Goal: Ask a question: Seek information or help from site administrators or community

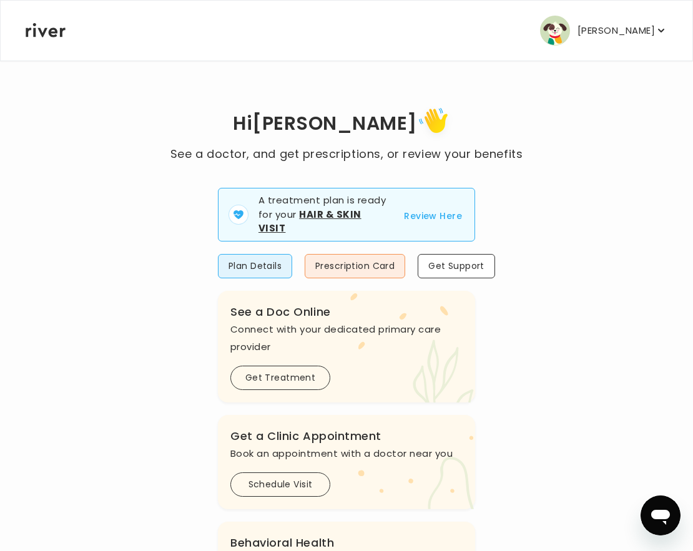
click at [444, 211] on button "Review Here" at bounding box center [433, 216] width 58 height 15
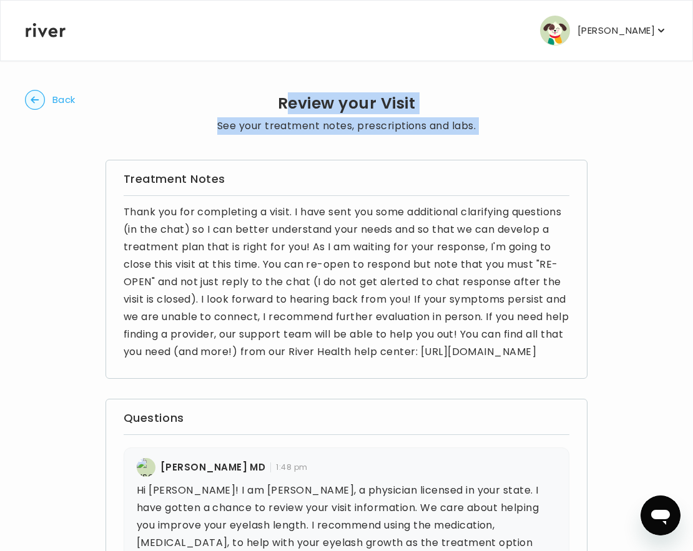
drag, startPoint x: 290, startPoint y: 97, endPoint x: 530, endPoint y: 109, distance: 240.0
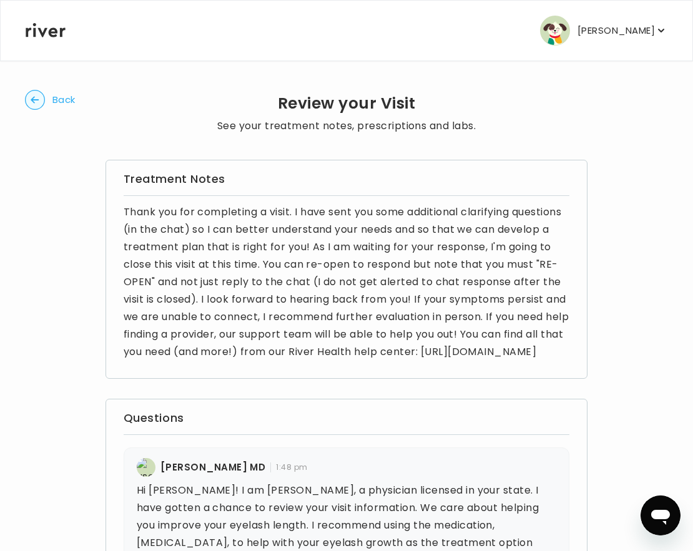
click at [412, 288] on p "Thank you for completing a visit. I have sent you some additional clarifying qu…" at bounding box center [347, 282] width 446 height 157
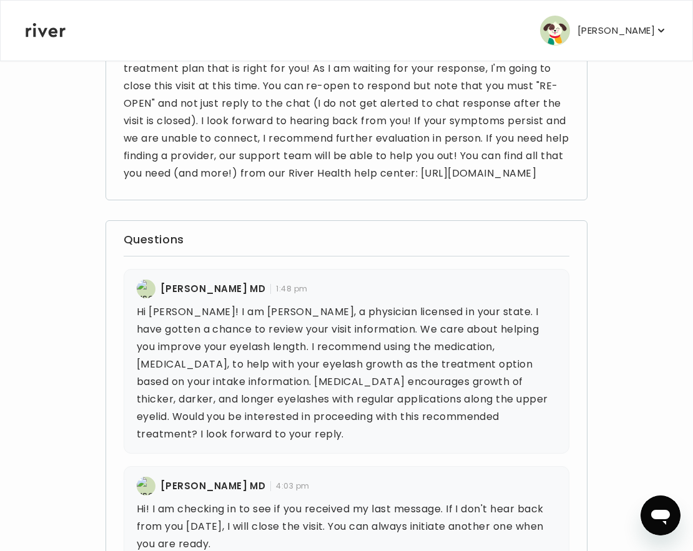
scroll to position [44, 0]
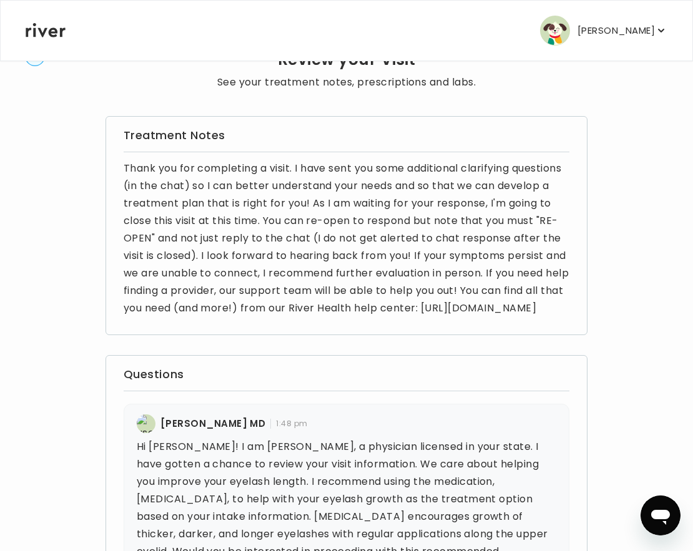
drag, startPoint x: 314, startPoint y: 217, endPoint x: 425, endPoint y: 349, distance: 172.4
click at [425, 335] on div "Treatment Notes Thank you for completing a visit. I have sent you some addition…" at bounding box center [347, 225] width 483 height 219
click at [424, 317] on p "Thank you for completing a visit. I have sent you some additional clarifying qu…" at bounding box center [347, 238] width 446 height 157
drag, startPoint x: 315, startPoint y: 219, endPoint x: 332, endPoint y: 328, distance: 110.5
click at [332, 317] on p "Thank you for completing a visit. I have sent you some additional clarifying qu…" at bounding box center [347, 238] width 446 height 157
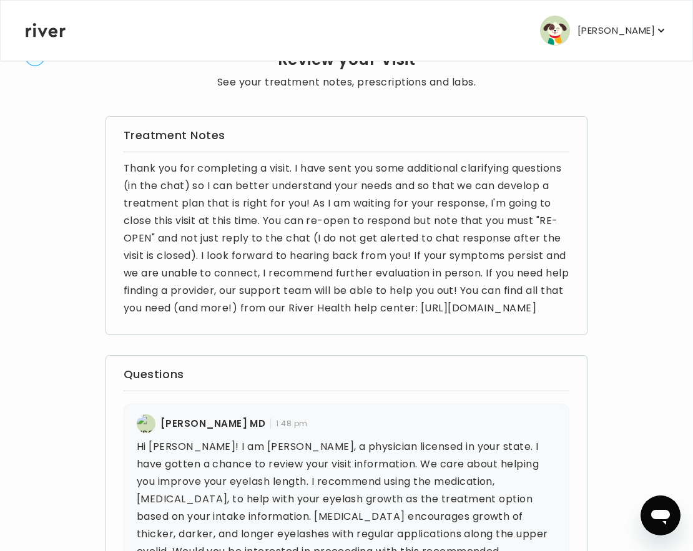
click at [332, 317] on p "Thank you for completing a visit. I have sent you some additional clarifying qu…" at bounding box center [347, 238] width 446 height 157
drag, startPoint x: 332, startPoint y: 328, endPoint x: 311, endPoint y: 220, distance: 109.4
click at [311, 221] on p "Thank you for completing a visit. I have sent you some additional clarifying qu…" at bounding box center [347, 238] width 446 height 157
click at [389, 317] on p "Thank you for completing a visit. I have sent you some additional clarifying qu…" at bounding box center [347, 238] width 446 height 157
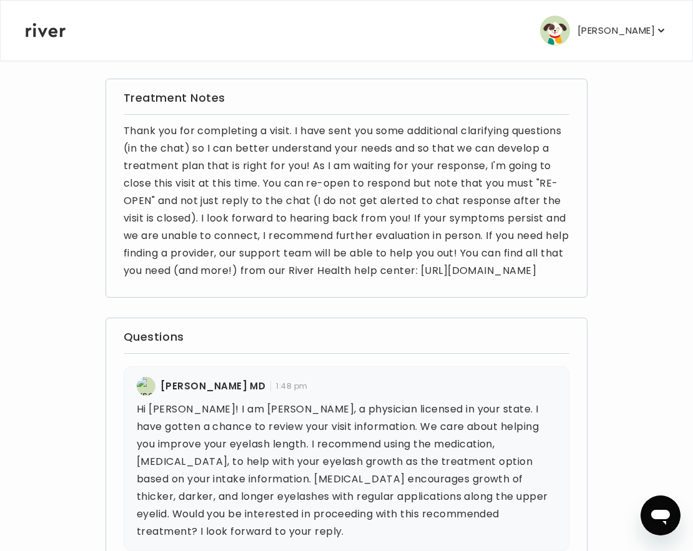
scroll to position [367, 0]
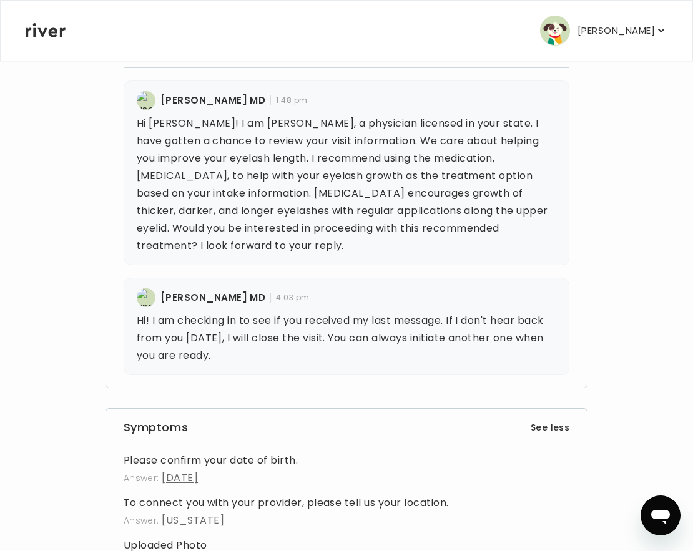
click at [567, 428] on button "See less" at bounding box center [550, 427] width 39 height 15
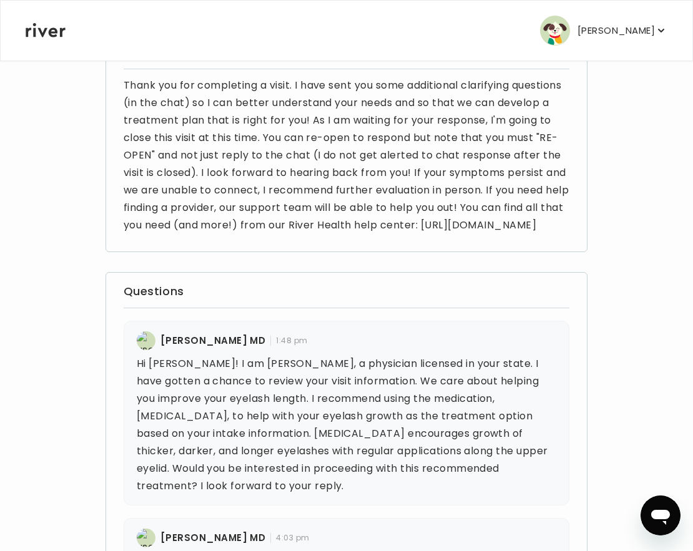
scroll to position [298, 0]
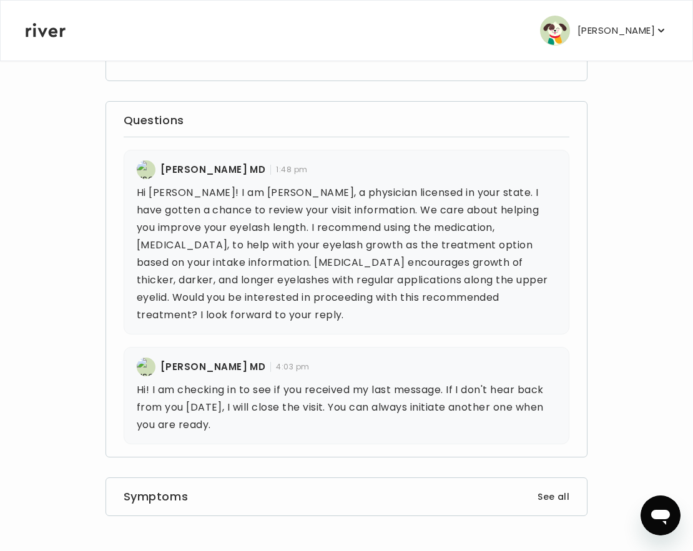
click at [566, 484] on div "Symptoms See all" at bounding box center [347, 497] width 483 height 39
click at [566, 485] on div "Symptoms See all" at bounding box center [347, 497] width 483 height 39
click at [566, 500] on button "See all" at bounding box center [554, 497] width 32 height 15
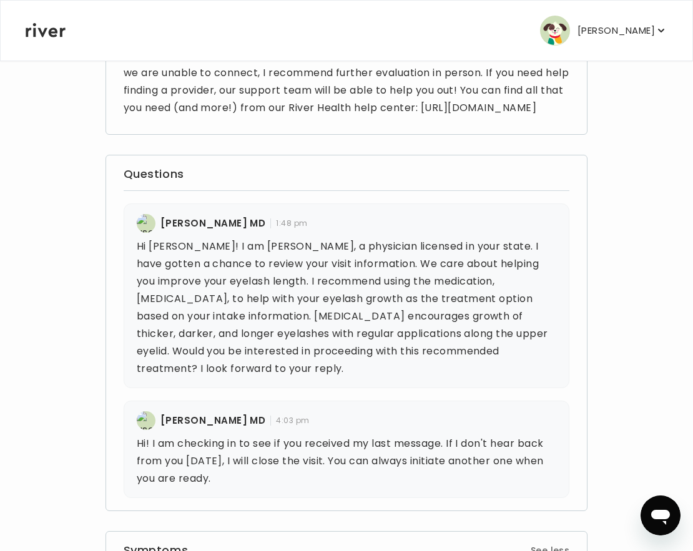
scroll to position [0, 0]
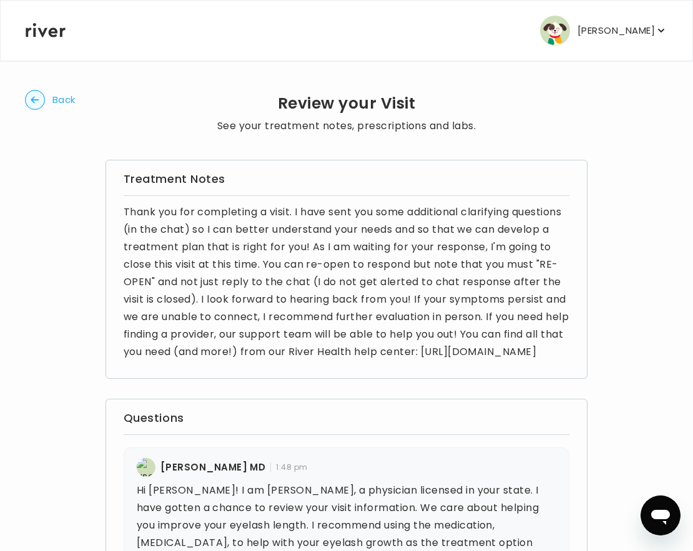
click at [70, 101] on span "Back" at bounding box center [63, 99] width 23 height 17
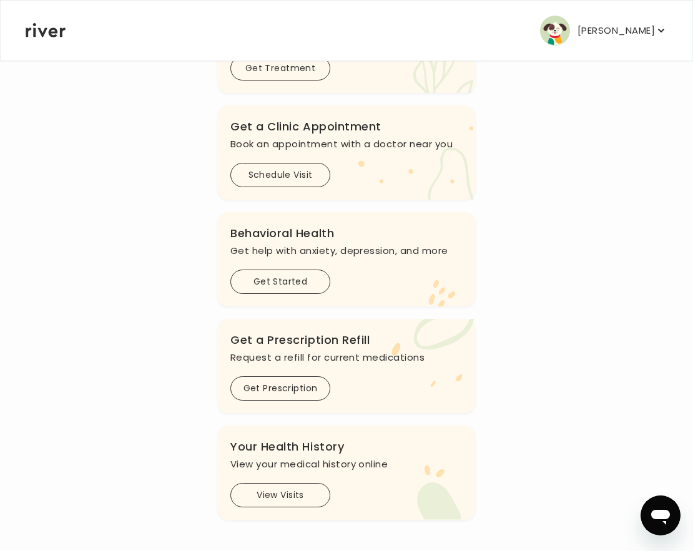
scroll to position [372, 0]
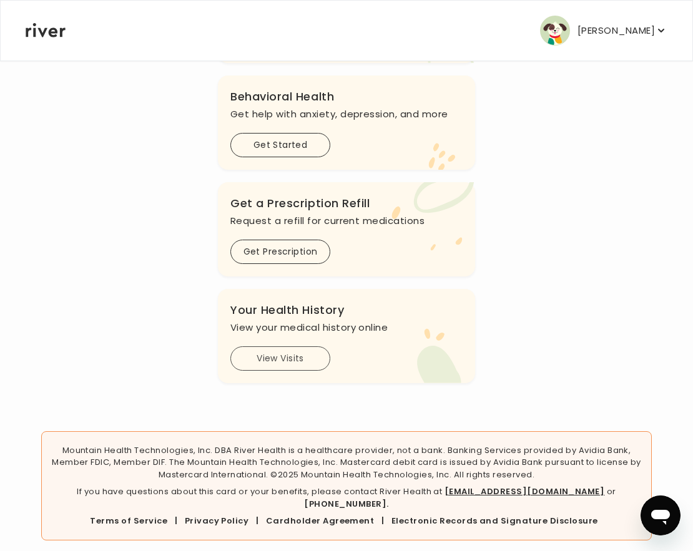
click at [280, 363] on button "View Visits" at bounding box center [280, 359] width 100 height 24
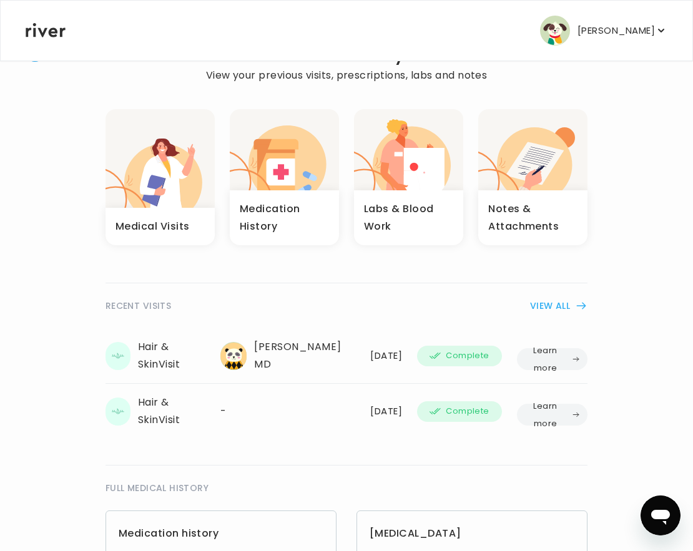
scroll to position [53, 0]
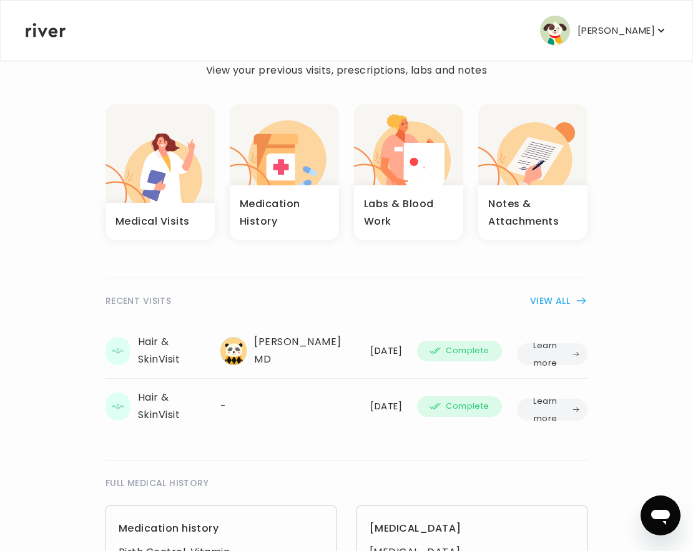
click at [571, 299] on button "VIEW ALL" at bounding box center [558, 300] width 57 height 15
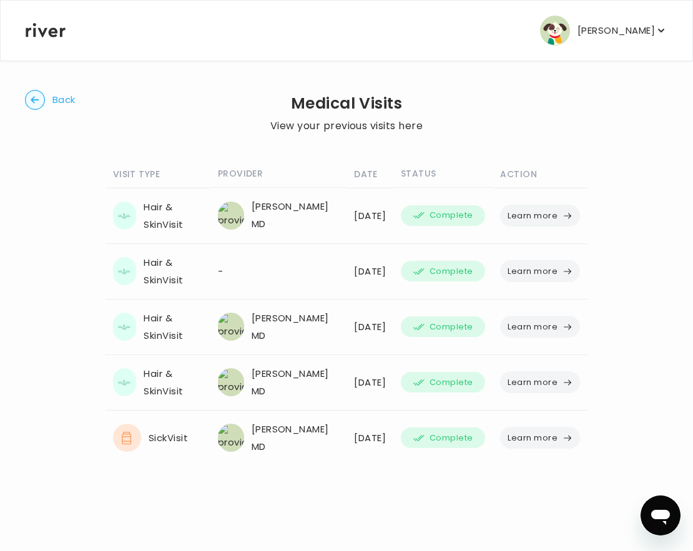
click at [554, 214] on button "Learn more" at bounding box center [540, 216] width 80 height 22
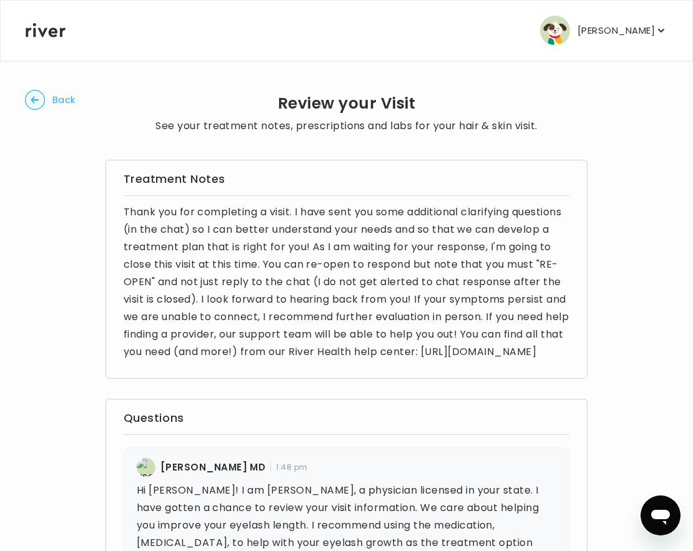
drag, startPoint x: 316, startPoint y: 372, endPoint x: 119, endPoint y: 368, distance: 196.7
click at [119, 368] on div "Treatment Notes Thank you for completing a visit. I have sent you some addition…" at bounding box center [347, 269] width 483 height 219
copy p "[URL][DOMAIN_NAME]"
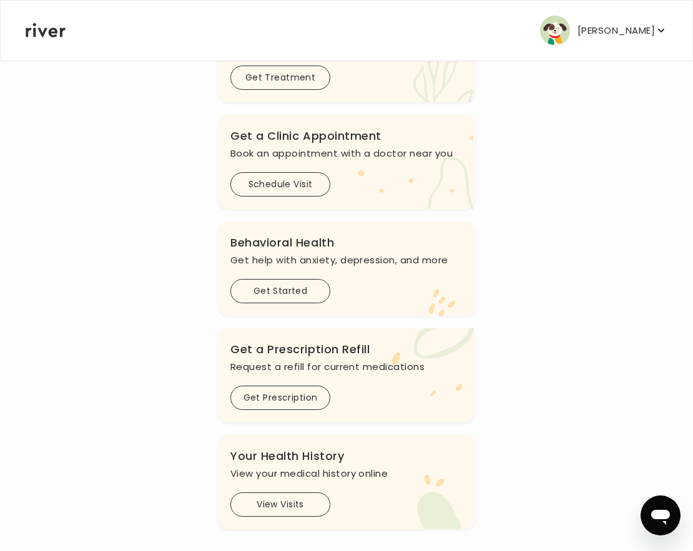
scroll to position [372, 0]
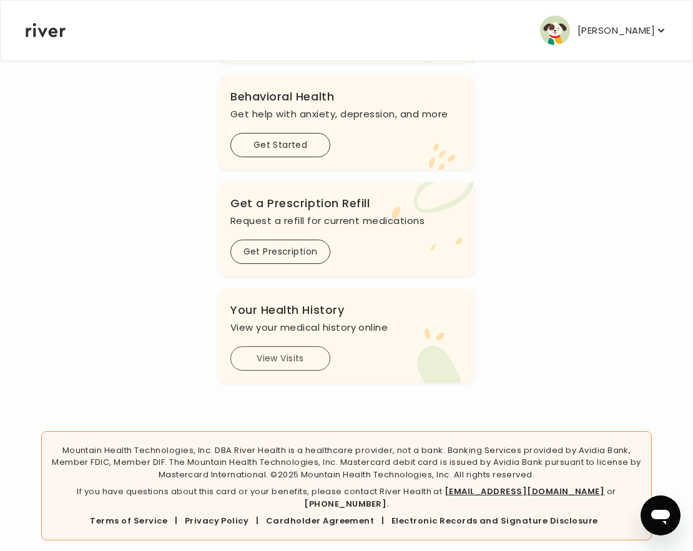
click at [280, 365] on button "View Visits" at bounding box center [280, 359] width 100 height 24
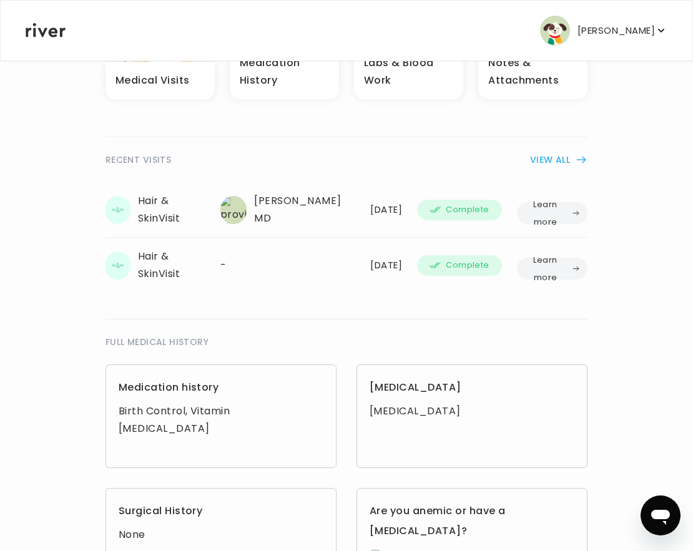
scroll to position [201, 0]
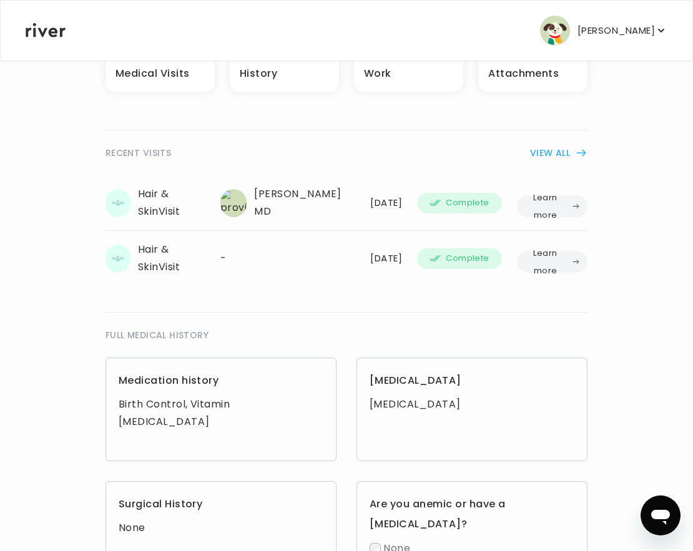
click at [564, 199] on button "Learn more" at bounding box center [552, 206] width 71 height 22
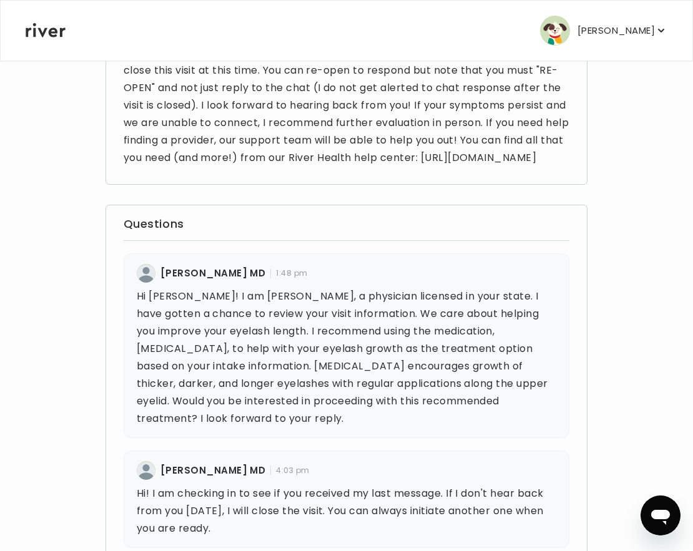
scroll to position [199, 0]
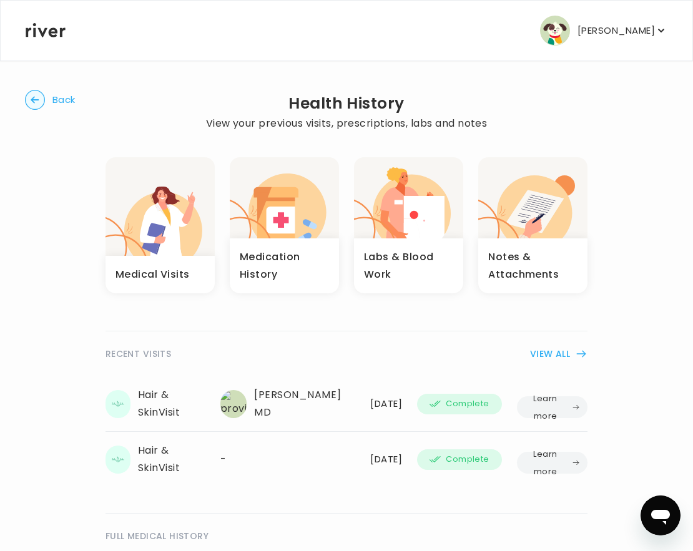
click at [370, 397] on div "[DATE]" at bounding box center [386, 403] width 32 height 17
click at [473, 400] on span "Complete" at bounding box center [467, 404] width 43 height 15
click at [551, 404] on button "Learn more" at bounding box center [552, 408] width 71 height 22
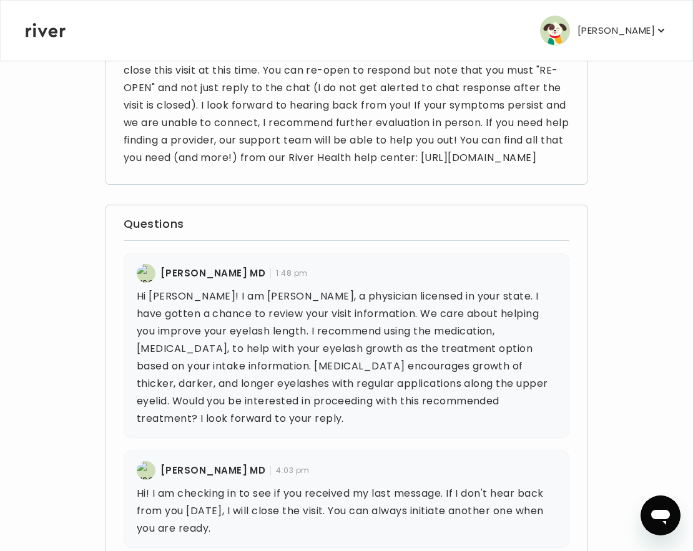
scroll to position [195, 0]
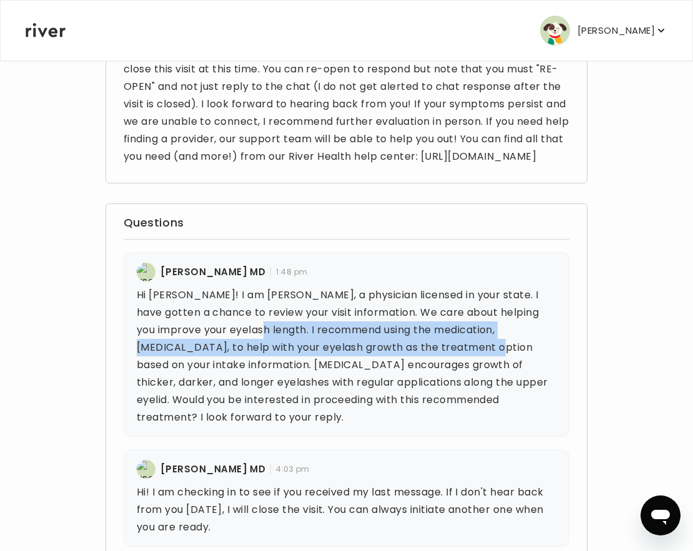
drag, startPoint x: 240, startPoint y: 346, endPoint x: 426, endPoint y: 357, distance: 186.4
click at [426, 357] on p "Hi [PERSON_NAME]! I am [PERSON_NAME], a physician licensed in your state. I hav…" at bounding box center [347, 357] width 420 height 140
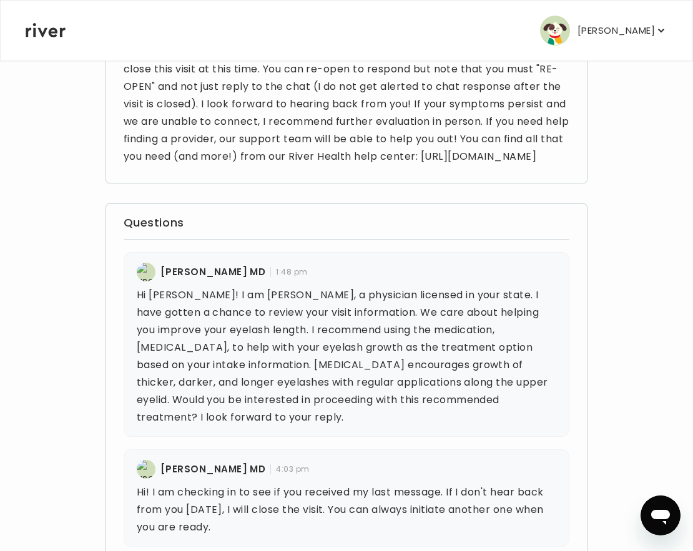
click at [453, 368] on p "Hi [PERSON_NAME]! I am [PERSON_NAME], a physician licensed in your state. I hav…" at bounding box center [347, 357] width 420 height 140
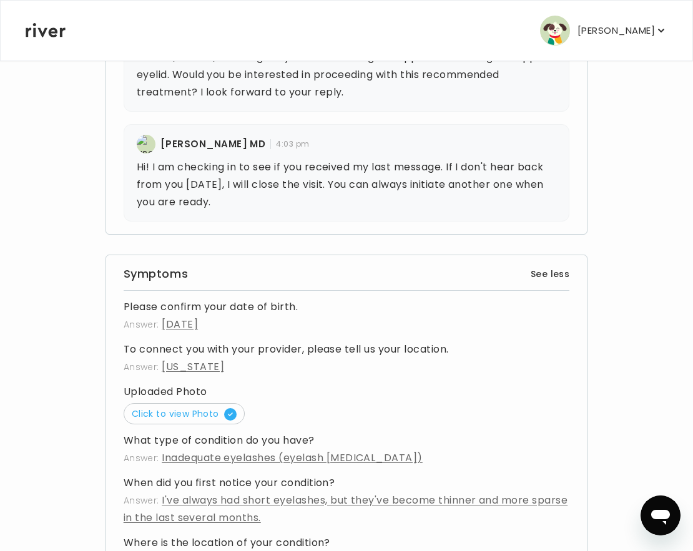
scroll to position [451, 0]
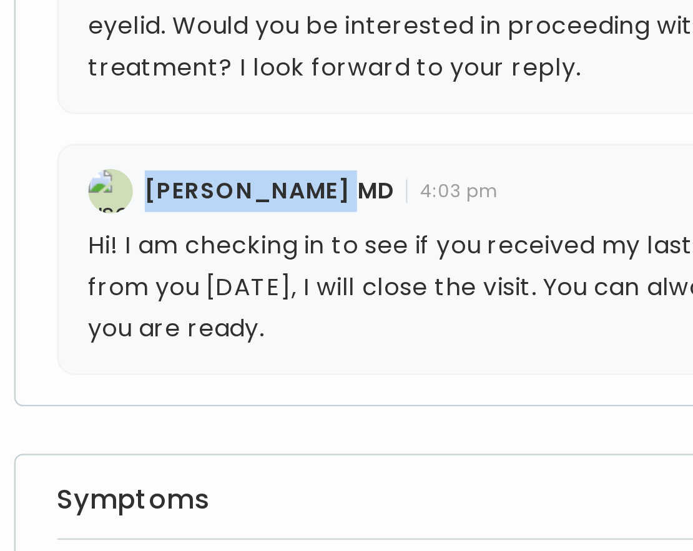
drag, startPoint x: 162, startPoint y: 217, endPoint x: 247, endPoint y: 220, distance: 85.6
click at [247, 220] on div "Anika Ramos MD 4:03 pm" at bounding box center [347, 214] width 420 height 19
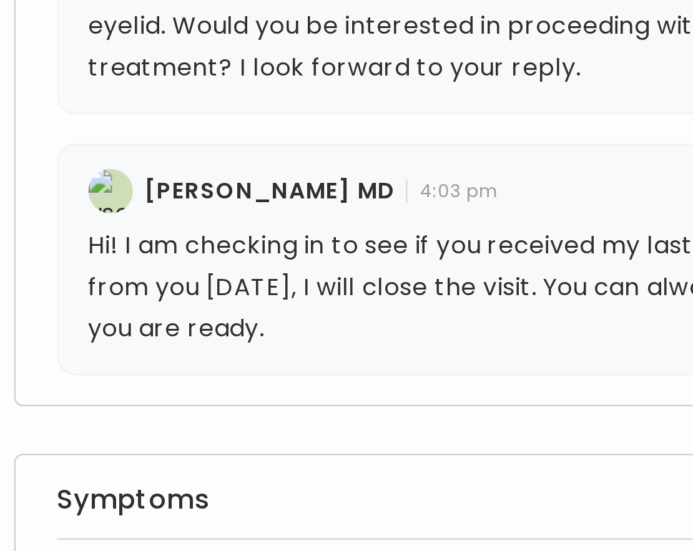
click at [305, 215] on div "Anika Ramos MD 4:03 pm" at bounding box center [347, 214] width 420 height 19
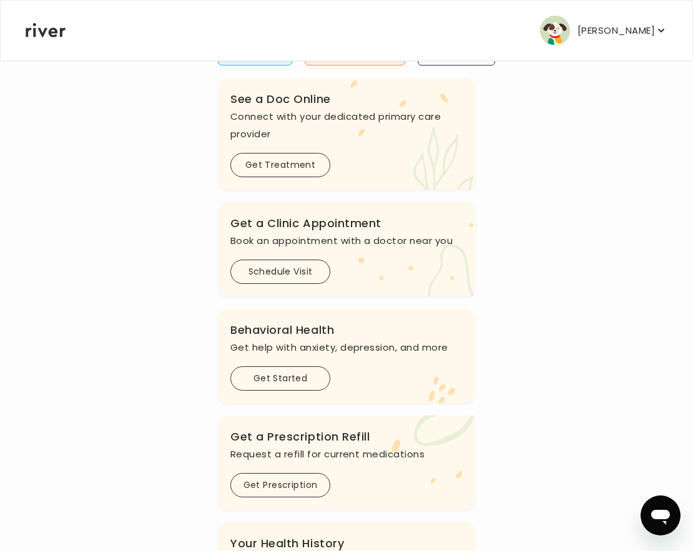
scroll to position [372, 0]
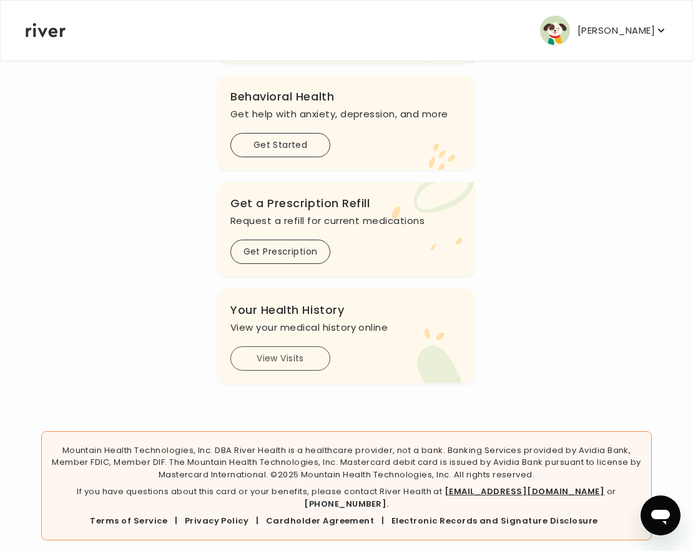
click at [305, 366] on button "View Visits" at bounding box center [280, 359] width 100 height 24
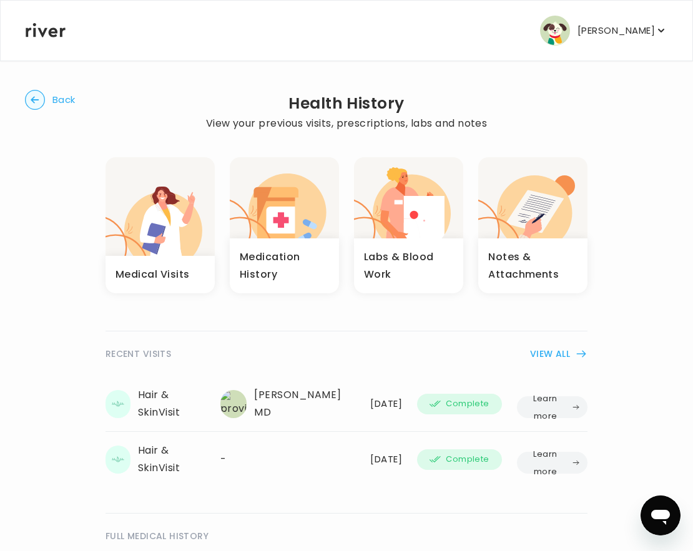
click at [458, 402] on span "Complete" at bounding box center [467, 404] width 43 height 15
click at [553, 353] on button "VIEW ALL" at bounding box center [558, 354] width 57 height 15
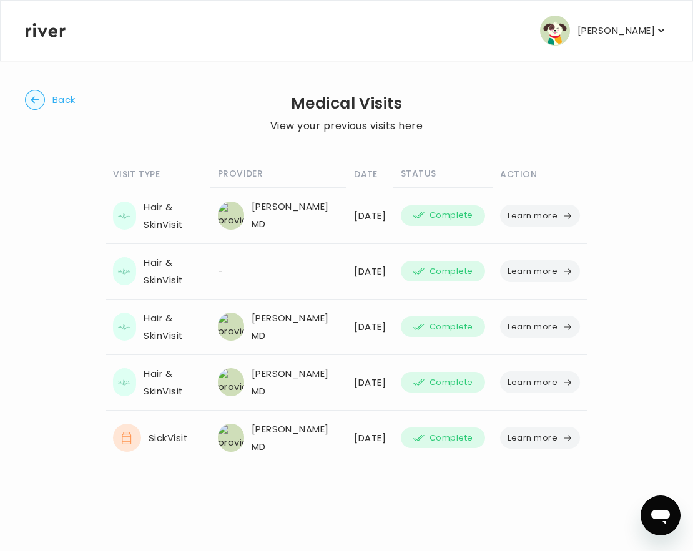
click at [347, 227] on td "[DATE]" at bounding box center [370, 216] width 47 height 56
click at [288, 216] on div "[PERSON_NAME] MD" at bounding box center [278, 215] width 121 height 35
click at [293, 205] on div "[PERSON_NAME] MD" at bounding box center [278, 215] width 121 height 35
click at [158, 203] on div "Hair & Skin Visit" at bounding box center [158, 216] width 90 height 35
click at [158, 209] on div "Hair & Skin Visit" at bounding box center [158, 216] width 90 height 35
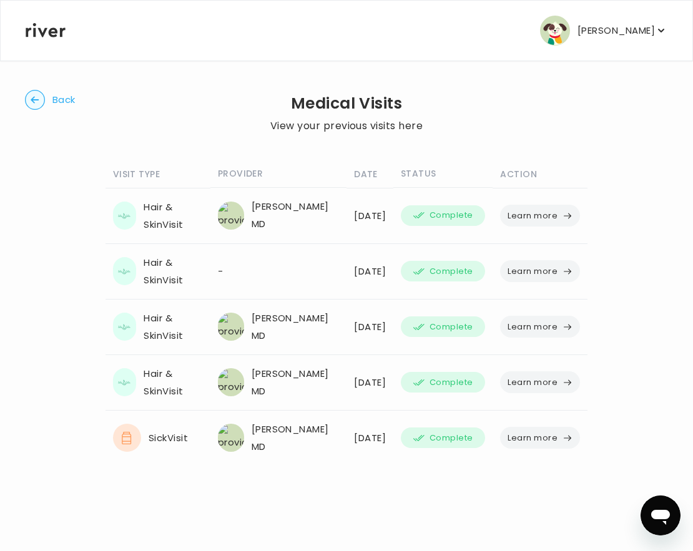
click at [446, 219] on span "Complete" at bounding box center [451, 215] width 43 height 15
click at [527, 211] on button "Learn more" at bounding box center [540, 216] width 80 height 22
click at [267, 312] on div "[PERSON_NAME] MD" at bounding box center [278, 327] width 121 height 35
click at [267, 314] on div "[PERSON_NAME] MD" at bounding box center [278, 327] width 121 height 35
click at [268, 318] on div "[PERSON_NAME] MD" at bounding box center [278, 327] width 121 height 35
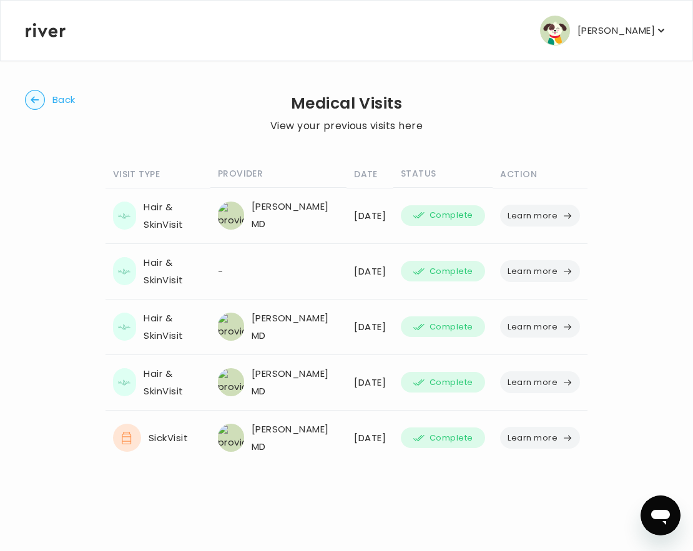
click at [546, 335] on button "Learn more" at bounding box center [540, 327] width 80 height 22
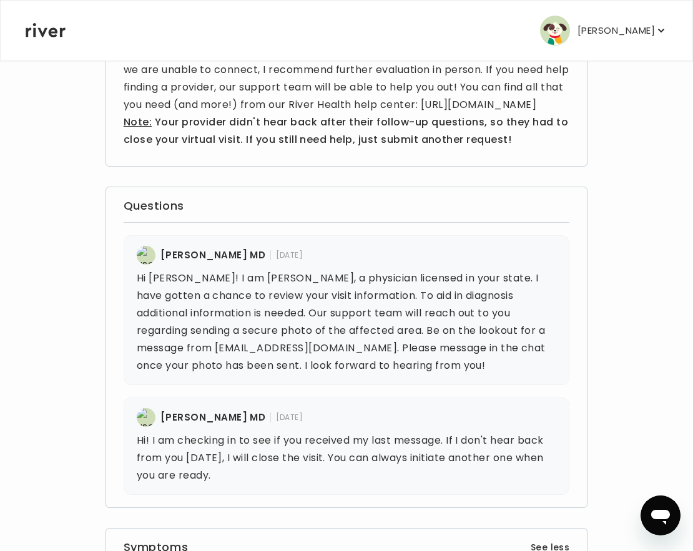
scroll to position [464, 0]
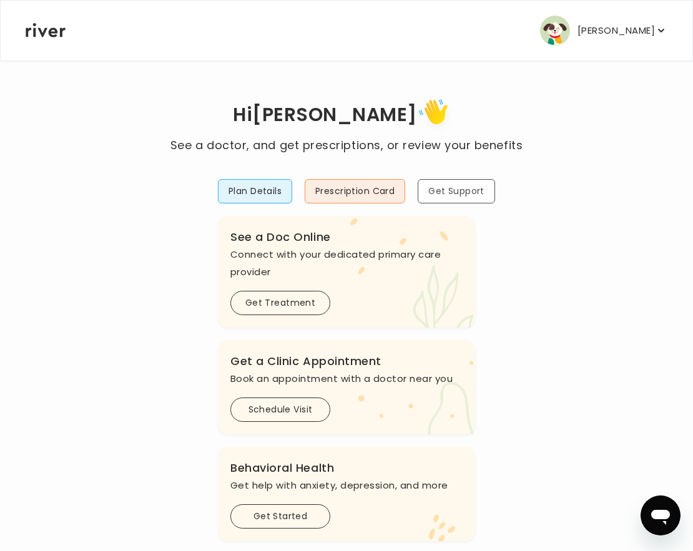
click at [462, 199] on button "Get Support" at bounding box center [456, 191] width 77 height 24
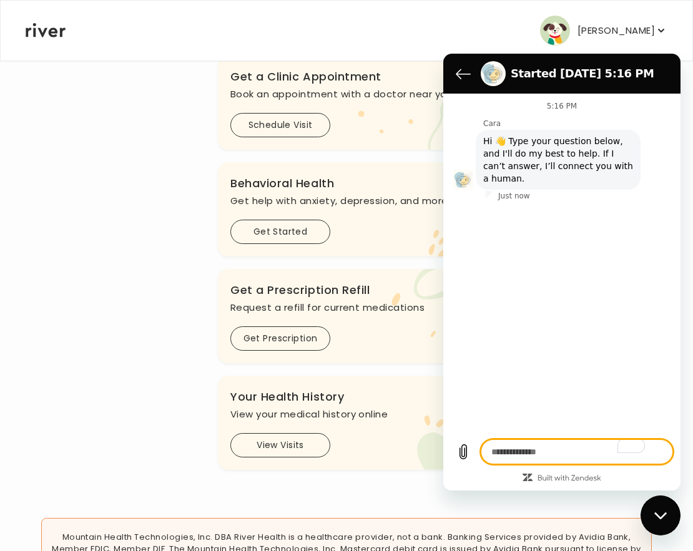
scroll to position [372, 0]
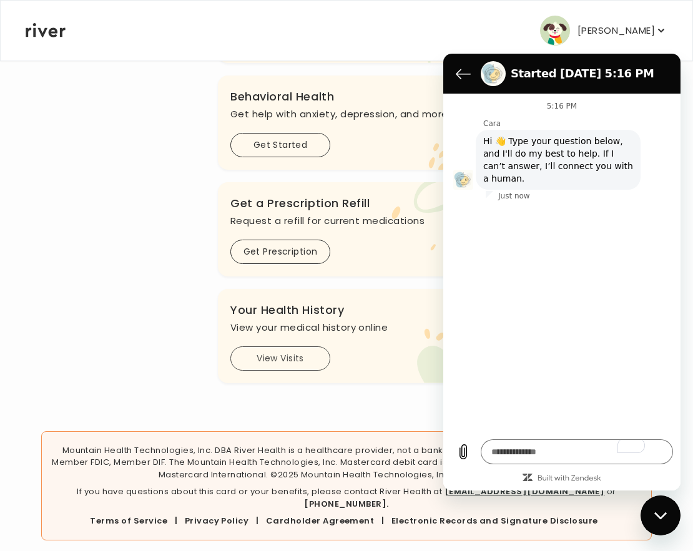
click at [303, 368] on button "View Visits" at bounding box center [280, 359] width 100 height 24
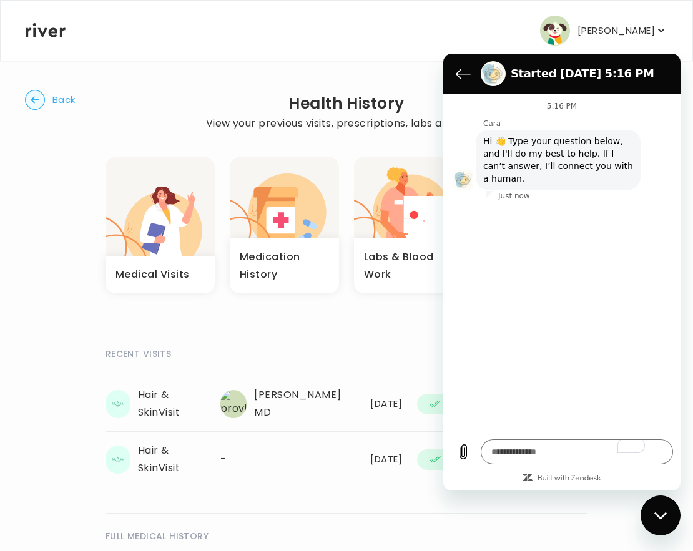
click at [318, 389] on div "[PERSON_NAME] MD" at bounding box center [287, 404] width 135 height 35
click at [569, 451] on textarea "To enrich screen reader interactions, please activate Accessibility in Grammarl…" at bounding box center [577, 452] width 192 height 25
type textarea "*"
type textarea "**"
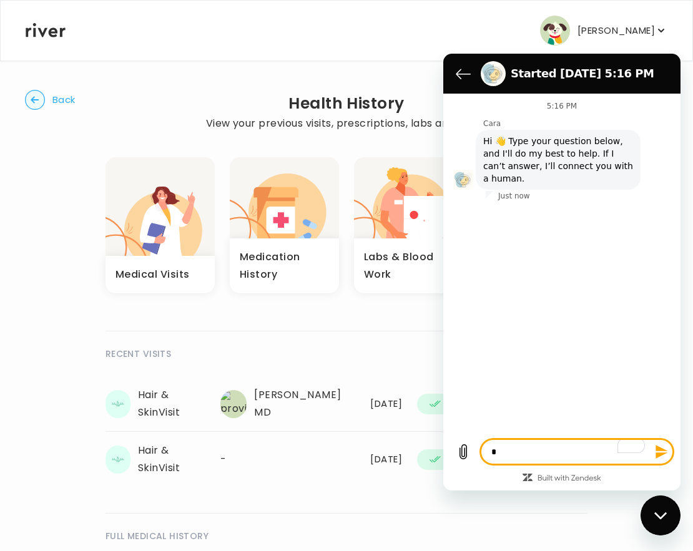
type textarea "*"
type textarea "***"
type textarea "*"
type textarea "****"
type textarea "*"
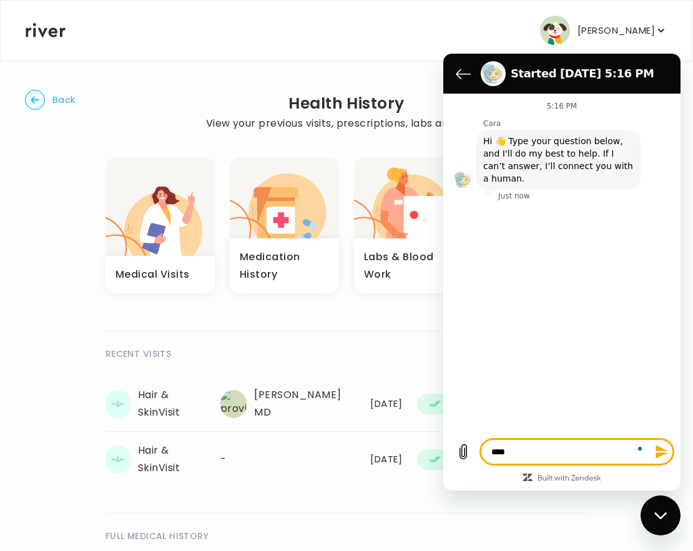
type textarea "****"
type textarea "*"
type textarea "******"
type textarea "*"
type textarea "*******"
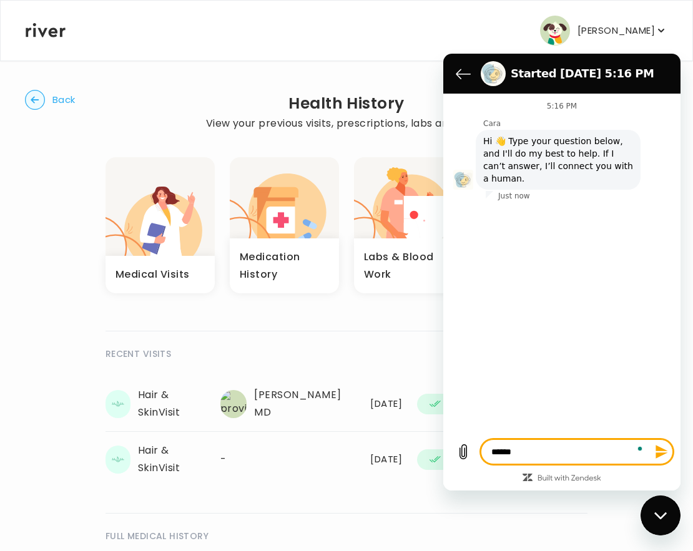
type textarea "*"
type textarea "*******"
type textarea "*"
type textarea "*********"
type textarea "*"
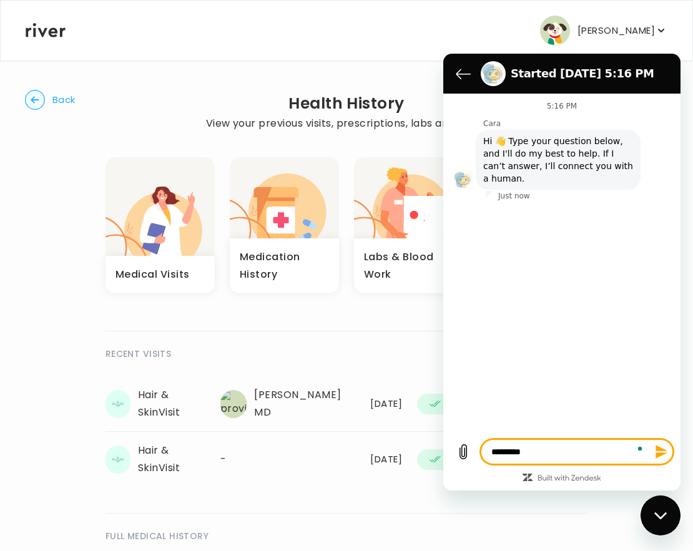
type textarea "**********"
type textarea "*"
type textarea "**********"
type textarea "*"
type textarea "**********"
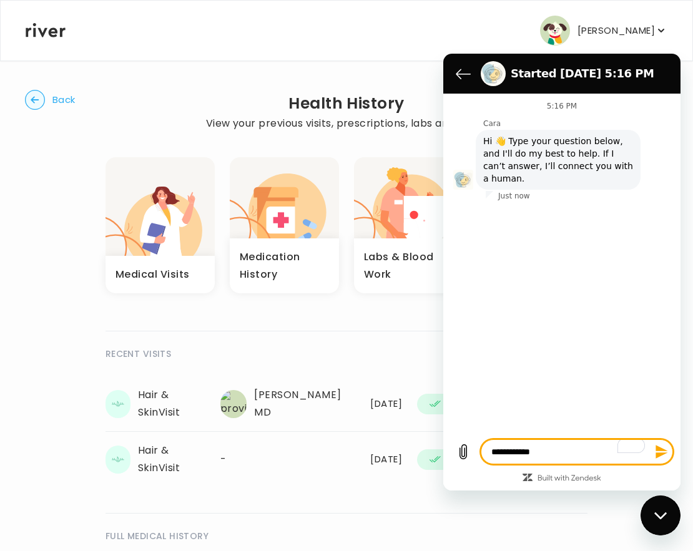
type textarea "*"
type textarea "**********"
type textarea "*"
type textarea "**********"
type textarea "*"
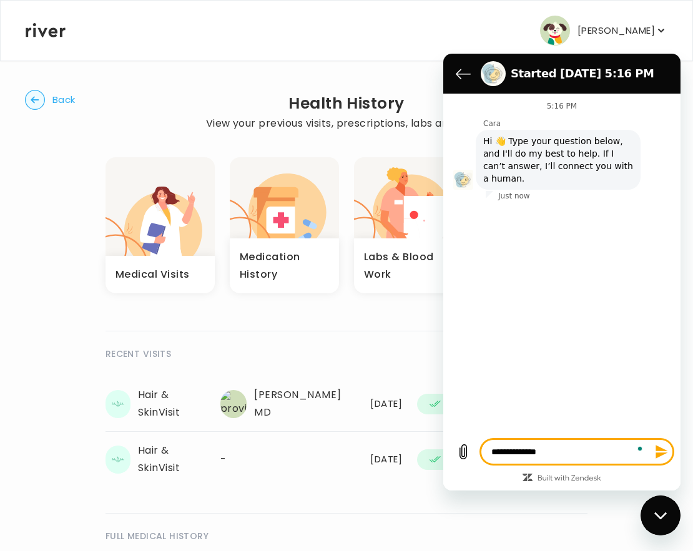
type textarea "**********"
type textarea "*"
type textarea "**********"
type textarea "*"
type textarea "**********"
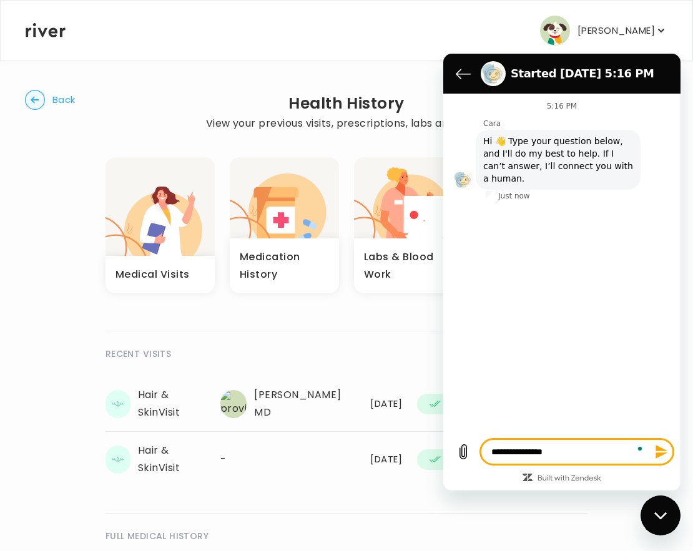
type textarea "*"
type textarea "**********"
type textarea "*"
type textarea "**********"
type textarea "*"
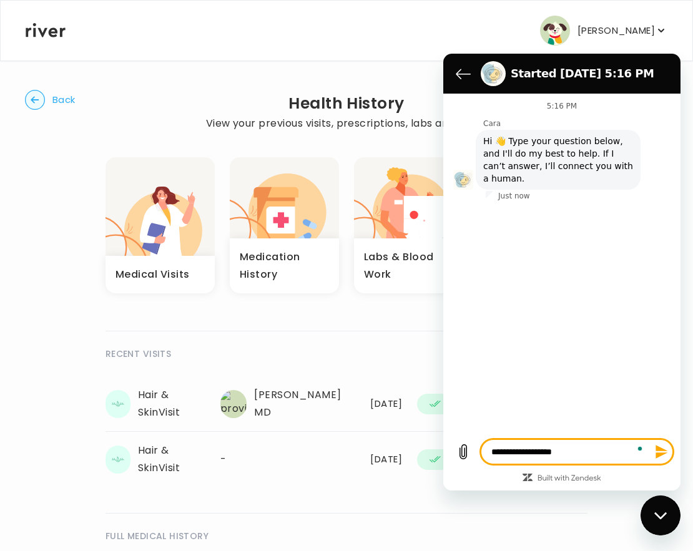
type textarea "**********"
type textarea "*"
type textarea "**********"
type textarea "*"
type textarea "**********"
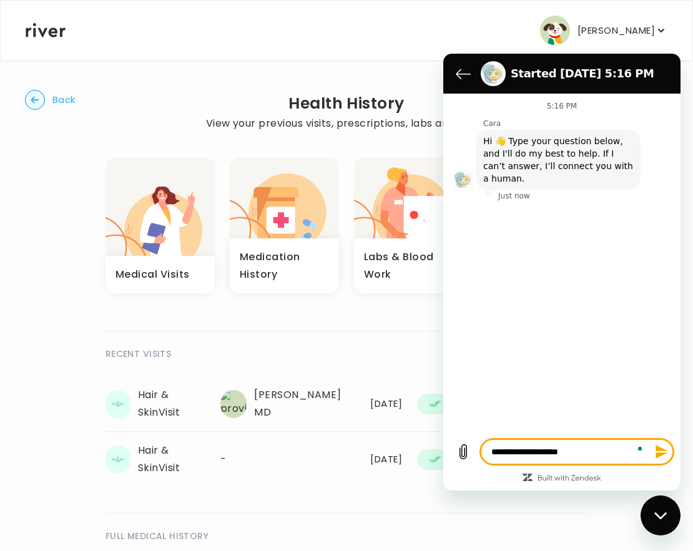
type textarea "*"
type textarea "**********"
type textarea "*"
type textarea "**********"
type textarea "*"
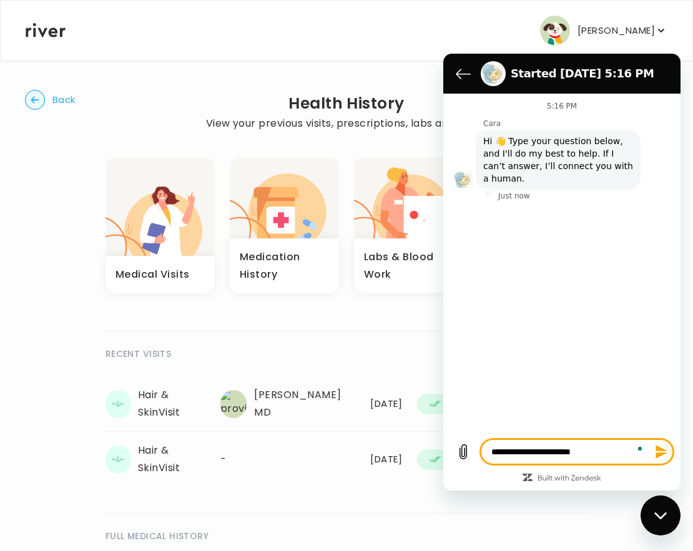
type textarea "**********"
type textarea "*"
type textarea "**********"
type textarea "*"
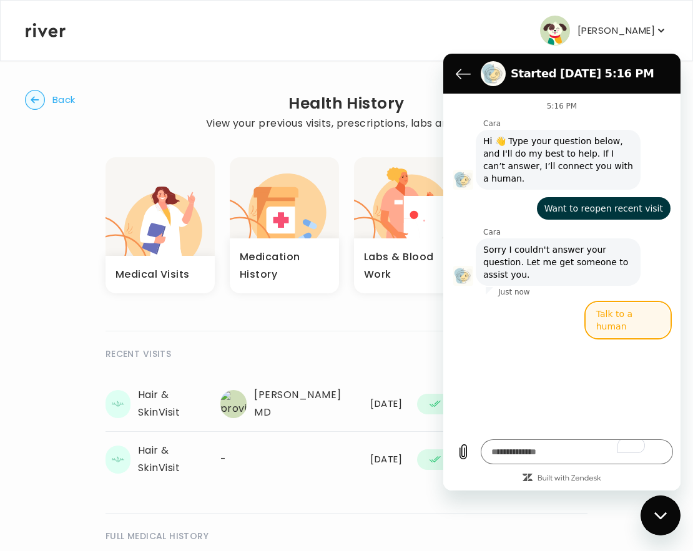
click at [647, 317] on button "Talk to a human" at bounding box center [628, 320] width 85 height 36
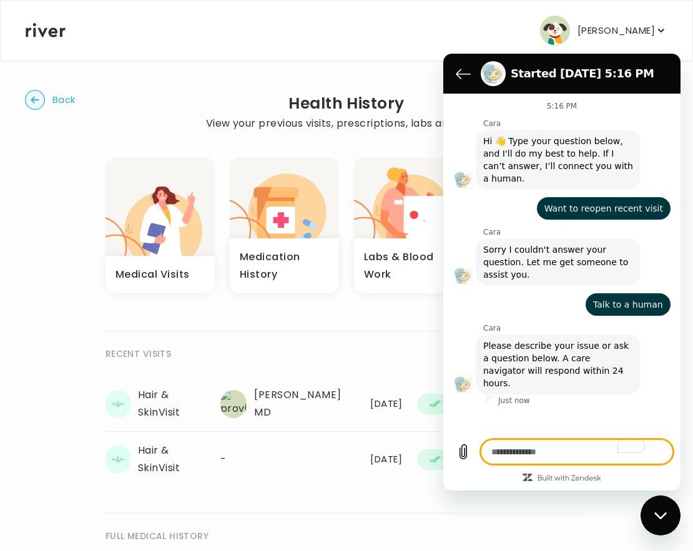
type textarea "*"
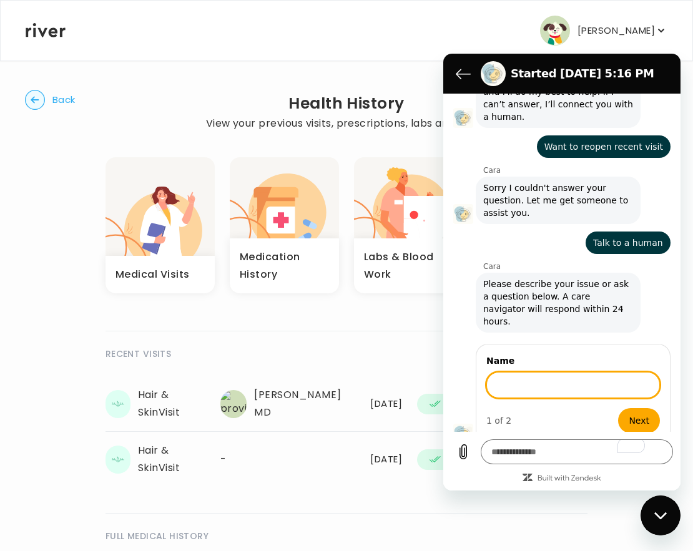
scroll to position [61, 0]
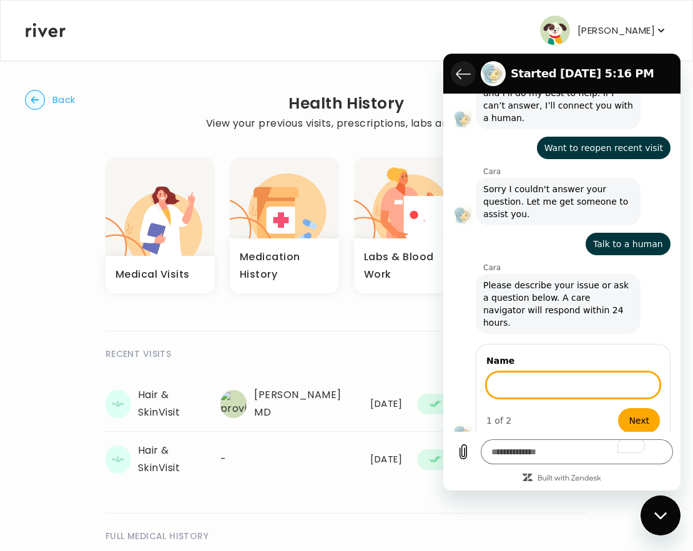
click at [455, 73] on button "Back to the conversation list" at bounding box center [463, 73] width 25 height 25
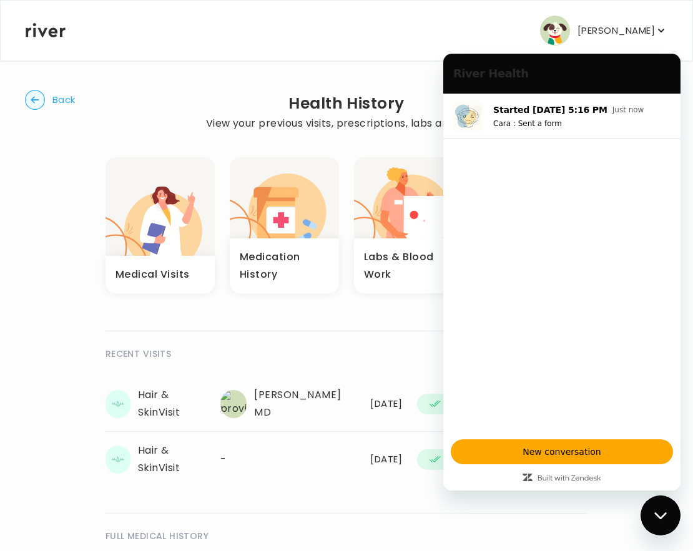
click at [455, 73] on div "River Health" at bounding box center [559, 73] width 217 height 25
click at [310, 429] on td "[PERSON_NAME] MD" at bounding box center [288, 405] width 150 height 56
click at [311, 402] on div "[PERSON_NAME] MD" at bounding box center [287, 404] width 135 height 35
click at [413, 402] on td "Complete" at bounding box center [459, 405] width 99 height 56
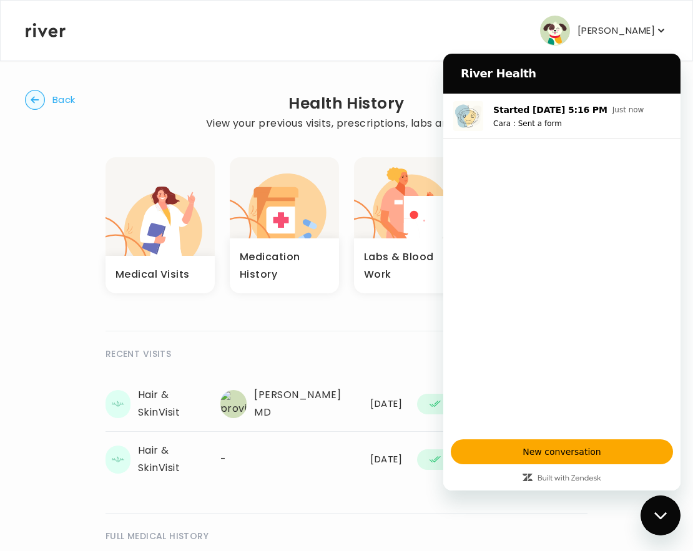
scroll to position [227, 0]
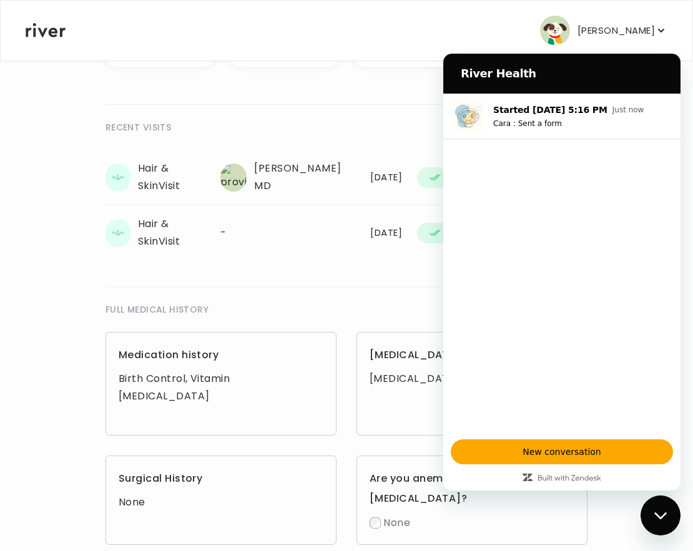
click at [664, 521] on div "Close messaging window" at bounding box center [660, 515] width 37 height 37
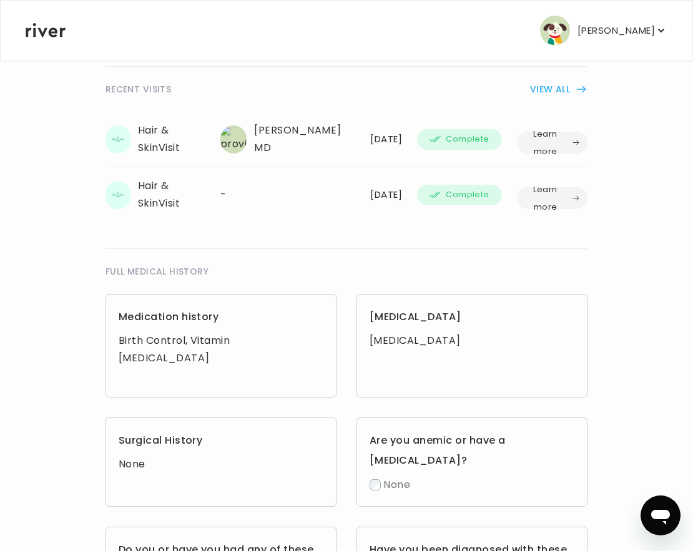
scroll to position [96, 0]
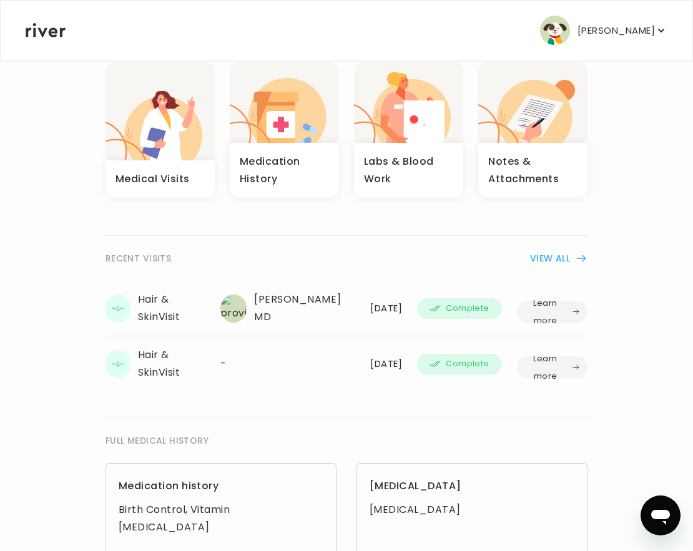
click at [561, 311] on button "Learn more" at bounding box center [552, 312] width 71 height 22
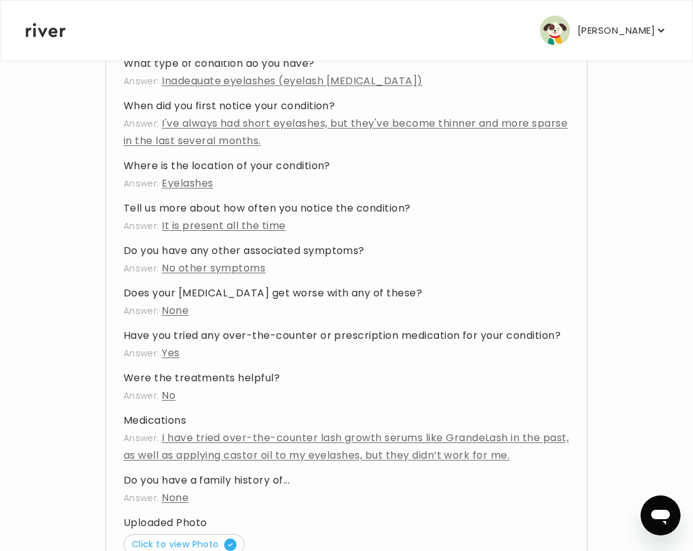
scroll to position [965, 0]
